Goal: Information Seeking & Learning: Learn about a topic

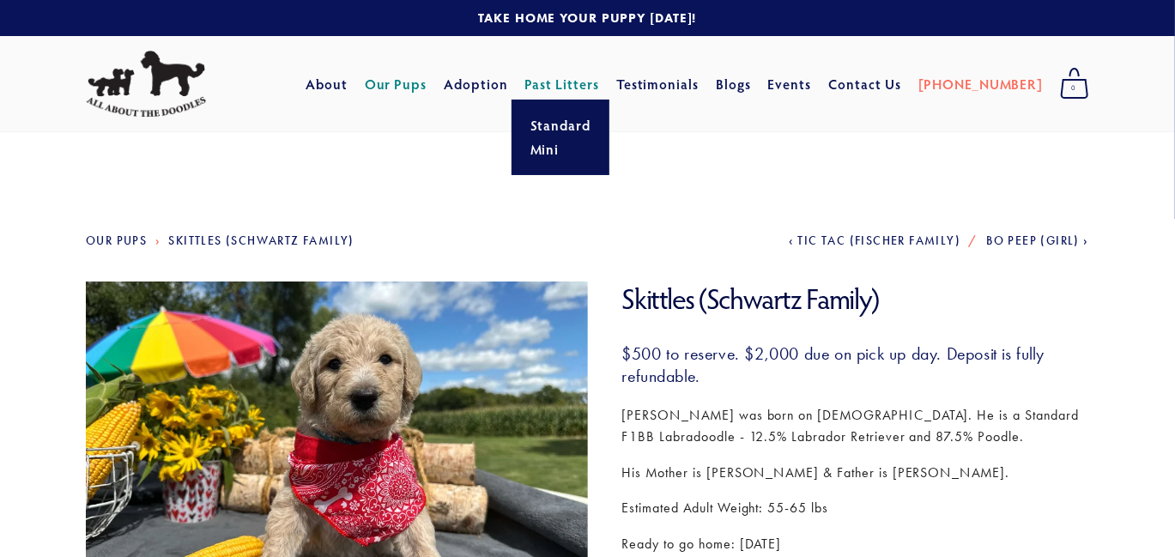
click at [593, 79] on link "Past Litters" at bounding box center [562, 84] width 75 height 18
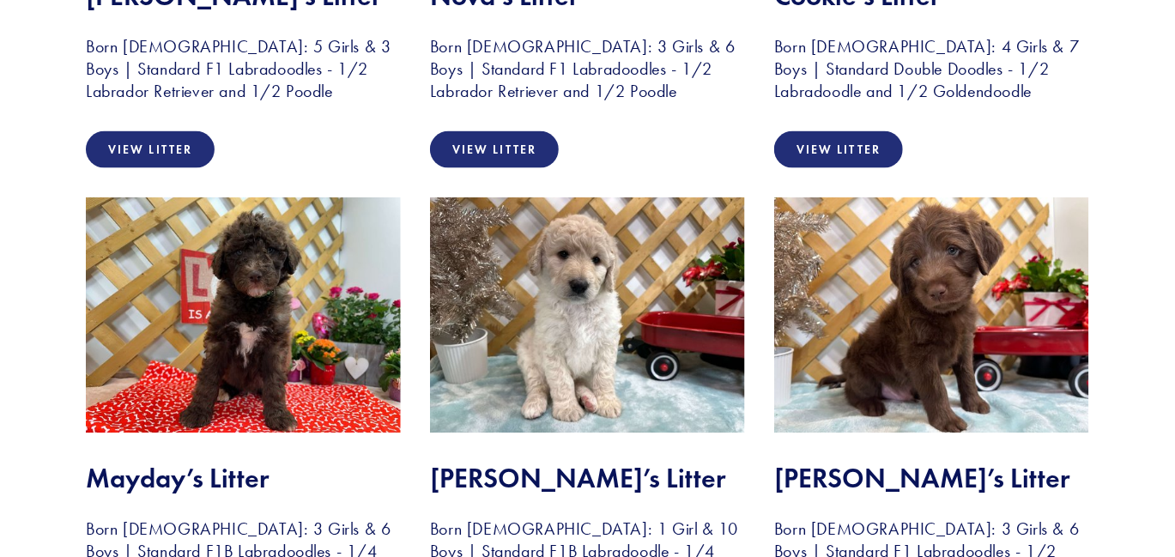
scroll to position [1177, 0]
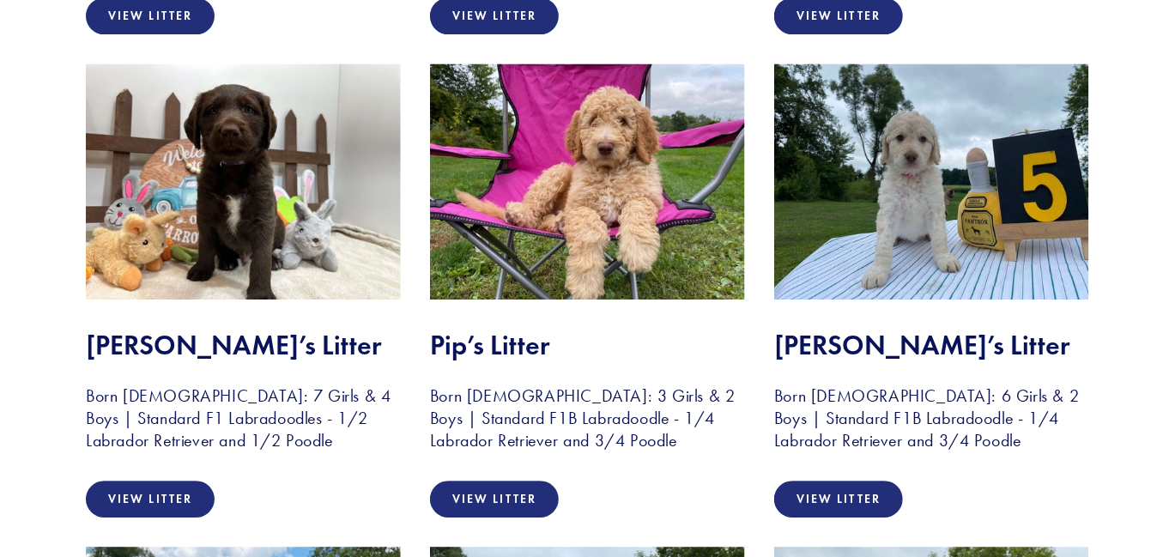
scroll to position [2268, 0]
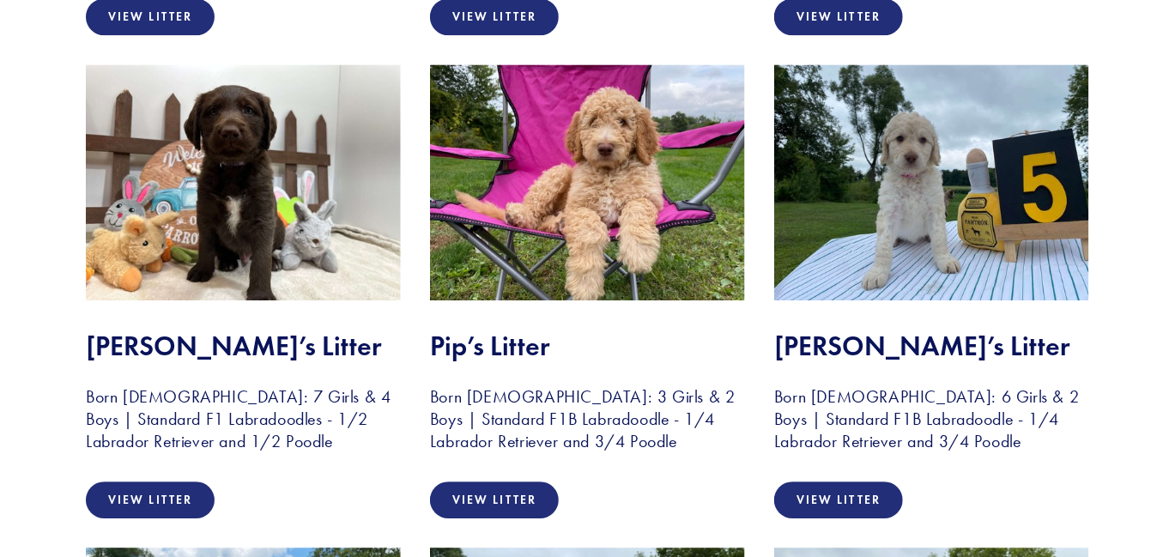
click at [608, 226] on img at bounding box center [587, 182] width 315 height 236
click at [578, 206] on img at bounding box center [587, 182] width 315 height 236
click at [600, 193] on img at bounding box center [587, 182] width 315 height 236
click at [494, 500] on link "View Litter" at bounding box center [494, 500] width 129 height 37
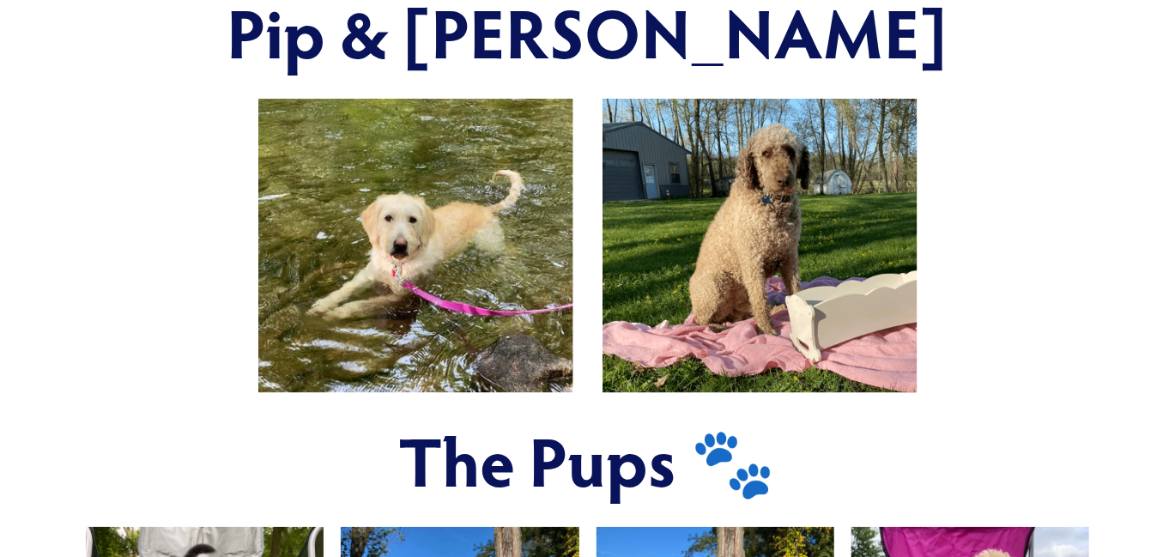
scroll to position [668, 0]
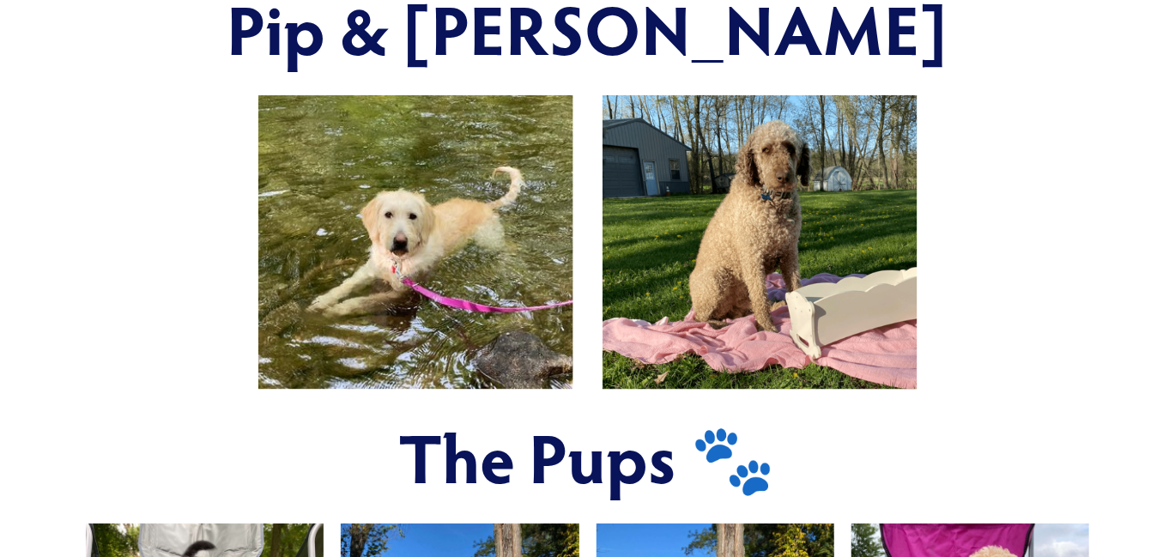
click at [75, 306] on div at bounding box center [587, 243] width 1033 height 324
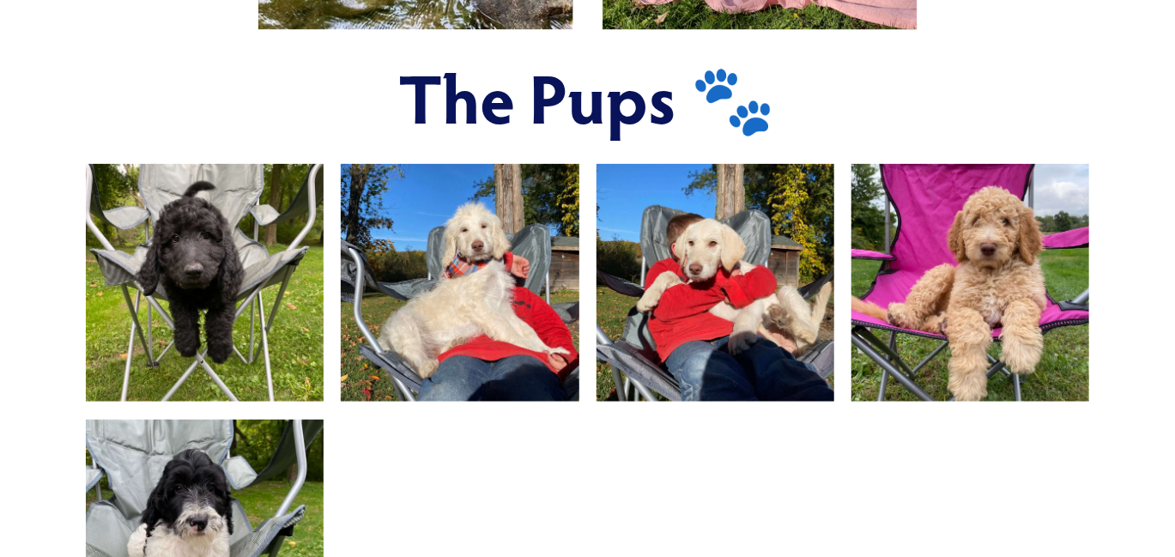
scroll to position [1000, 0]
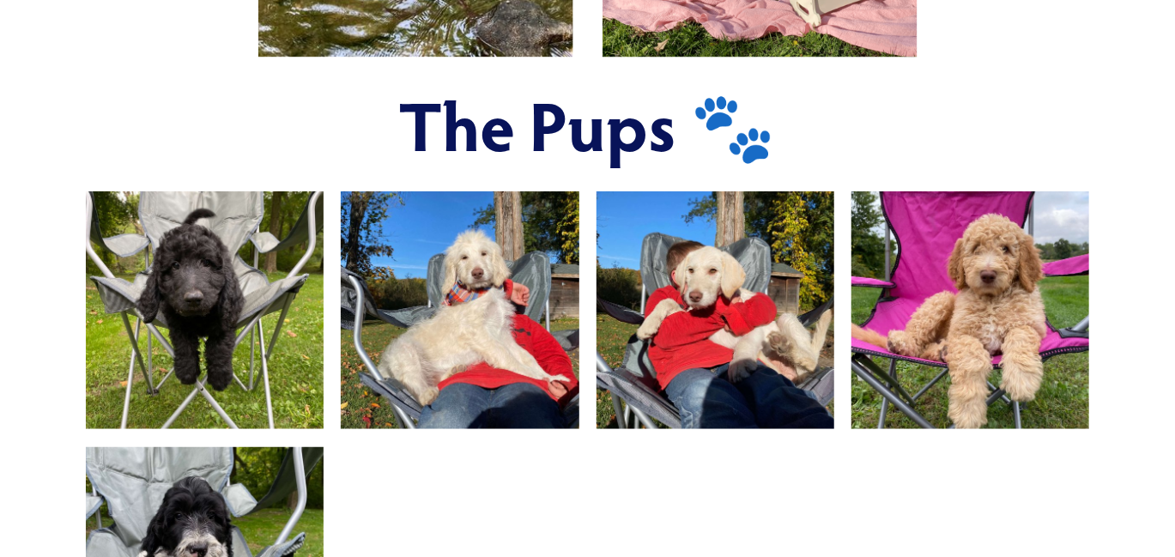
click at [979, 296] on img at bounding box center [970, 310] width 317 height 238
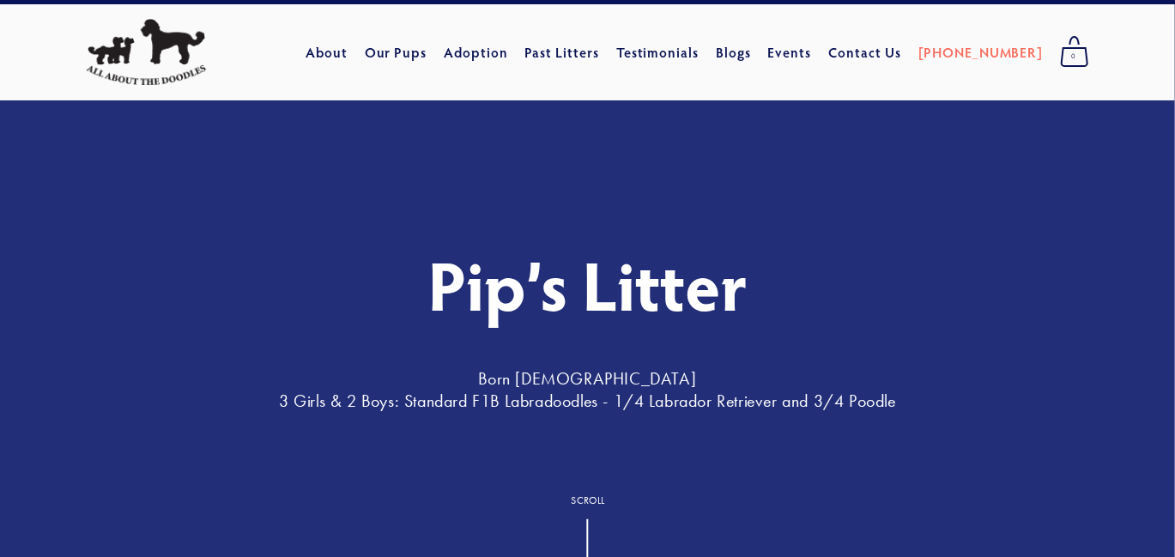
scroll to position [0, 0]
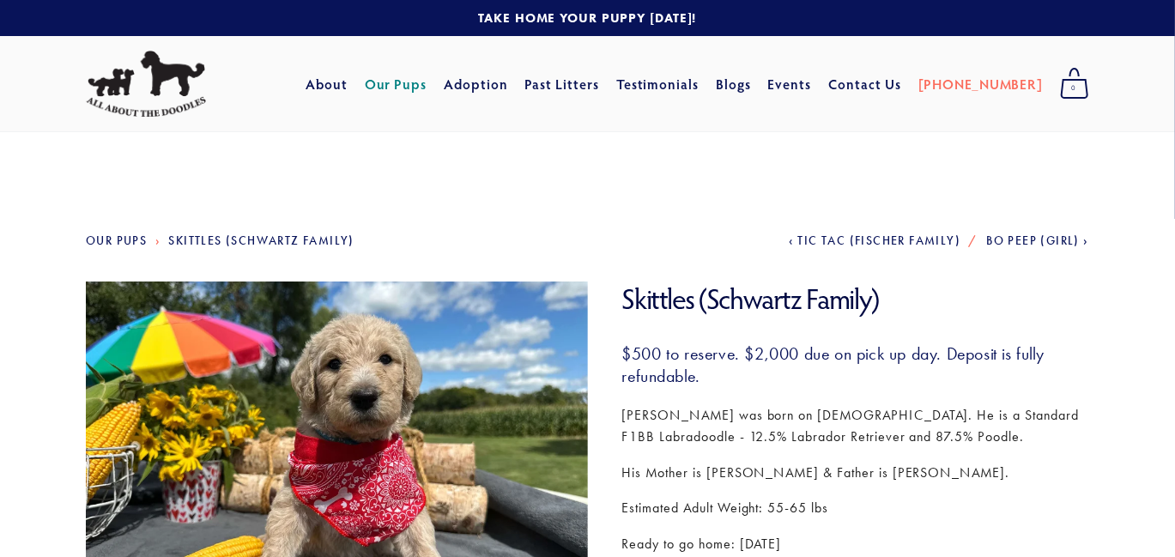
click at [156, 79] on img at bounding box center [146, 84] width 120 height 67
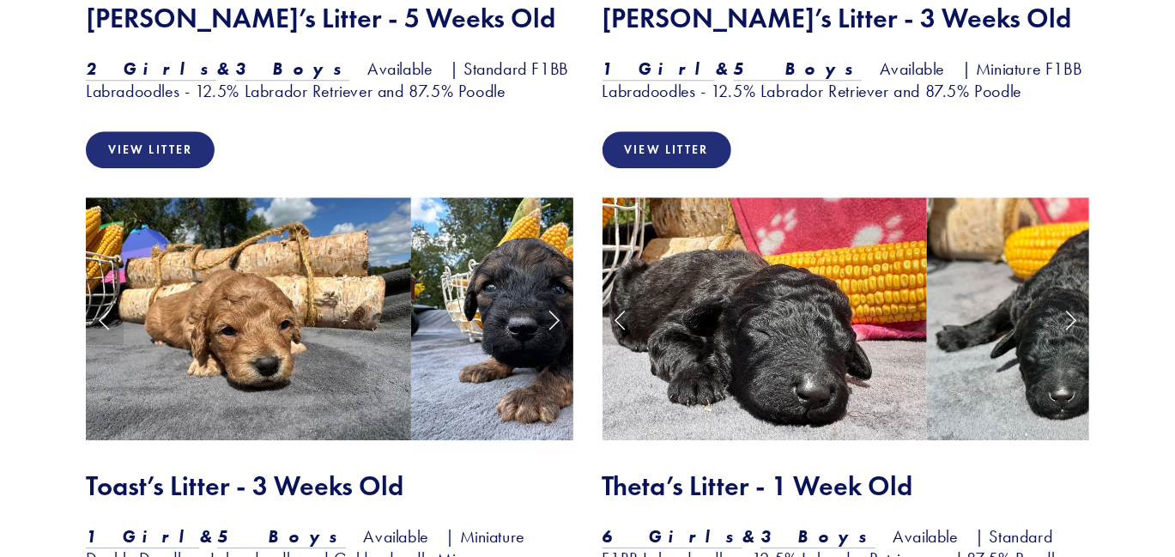
scroll to position [2286, 0]
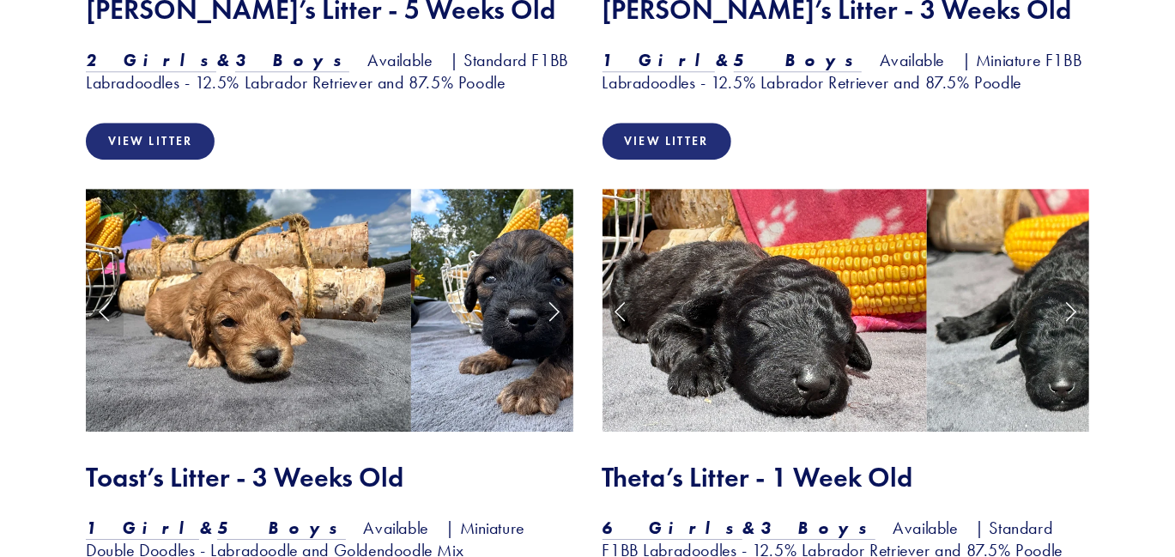
click at [771, 376] on img at bounding box center [765, 311] width 325 height 244
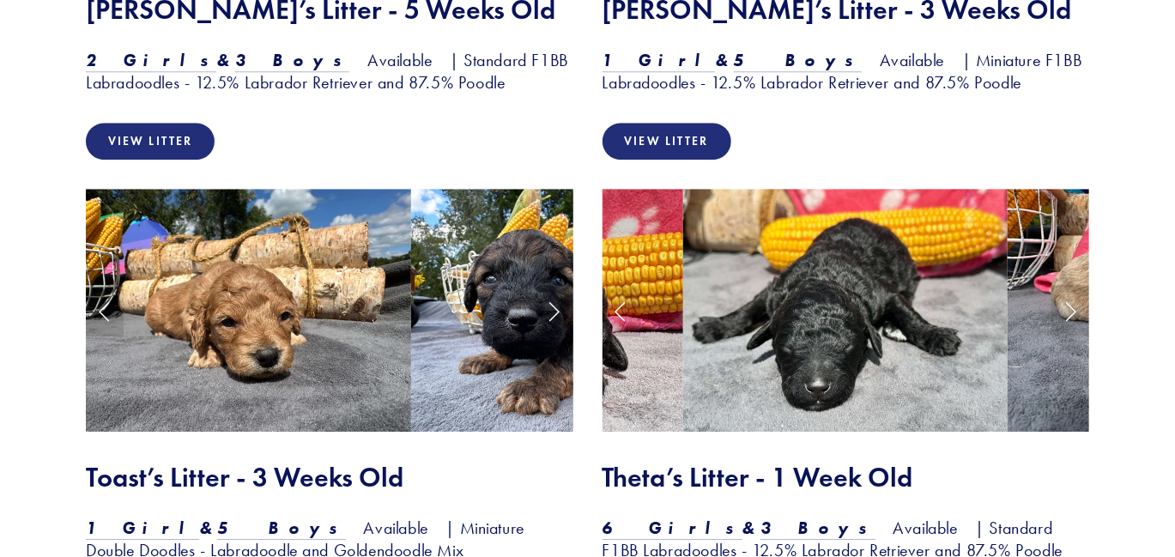
click at [744, 461] on h2 "Theta’s Litter - 1 Week Old" at bounding box center [847, 477] width 488 height 33
click at [115, 461] on h2 "Toast’s Litter - 3 Weeks Old" at bounding box center [330, 477] width 488 height 33
click at [166, 318] on img at bounding box center [248, 311] width 325 height 244
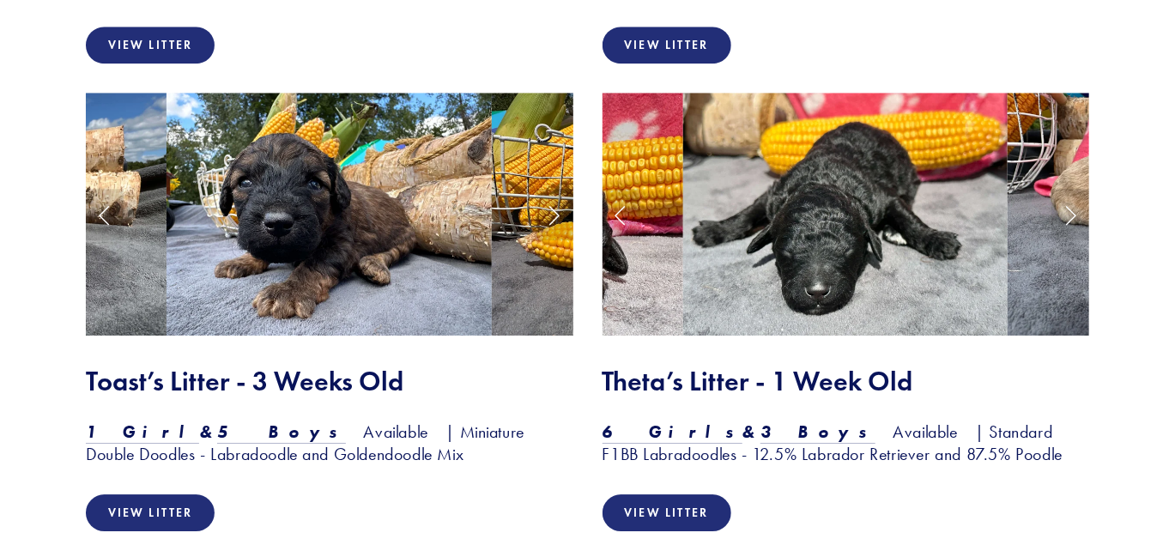
scroll to position [2383, 0]
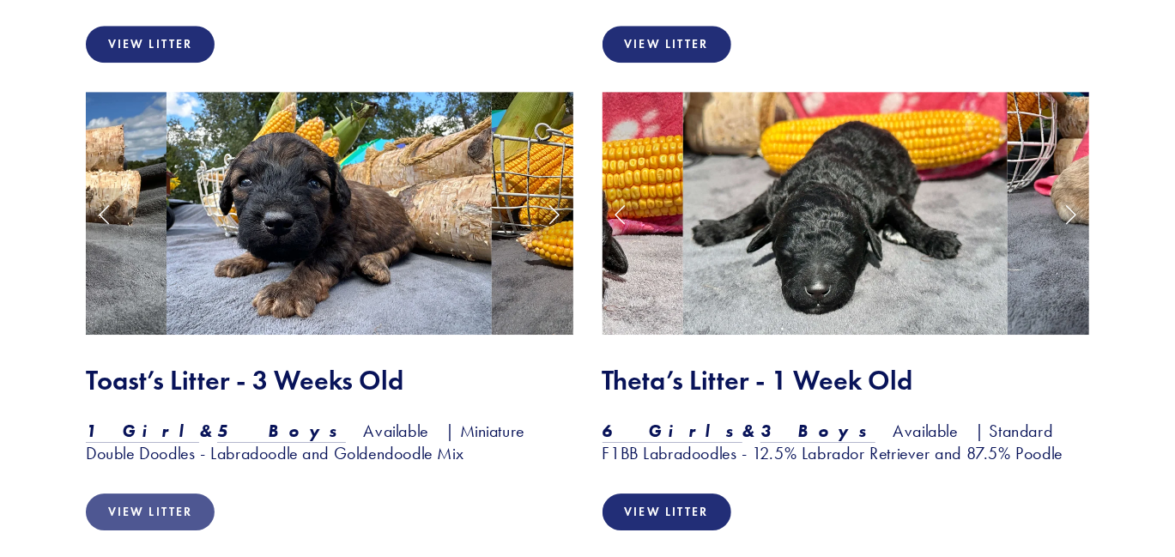
click at [130, 494] on link "View Litter" at bounding box center [150, 512] width 129 height 37
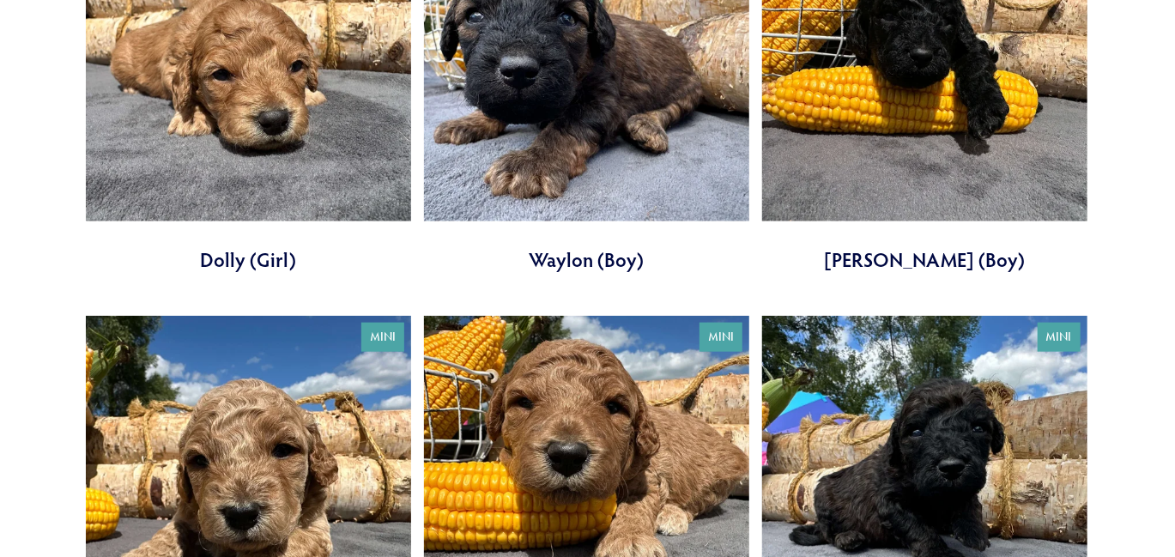
scroll to position [797, 0]
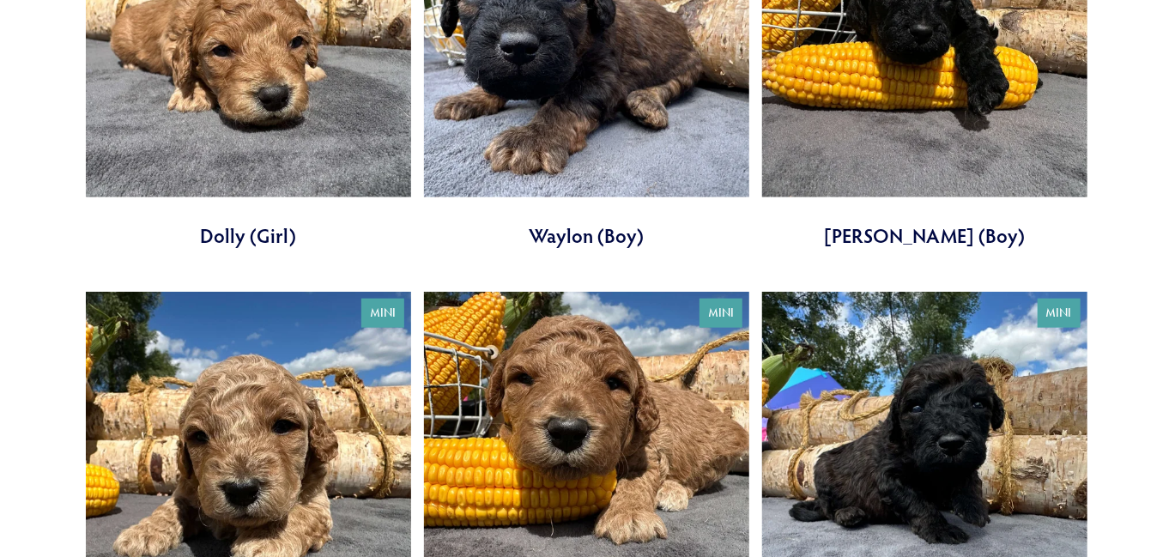
click at [250, 446] on link at bounding box center [248, 480] width 325 height 377
